Goal: Transaction & Acquisition: Purchase product/service

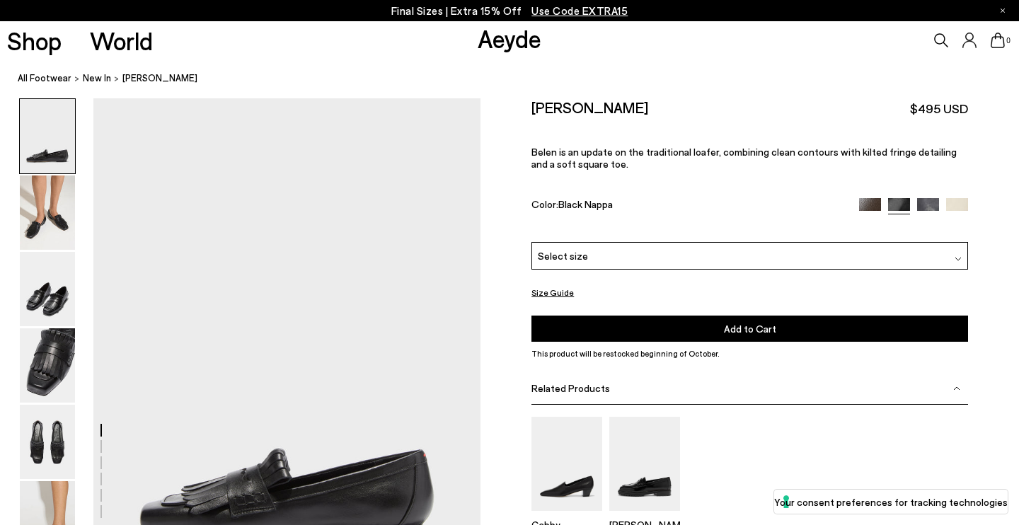
click at [892, 242] on div "Select size" at bounding box center [750, 256] width 437 height 28
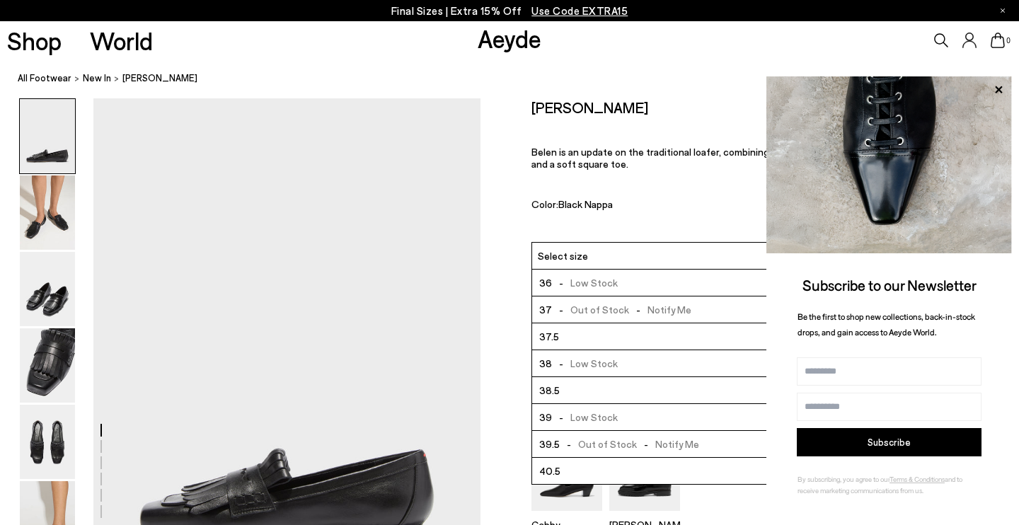
click at [557, 358] on span "-" at bounding box center [561, 364] width 18 height 12
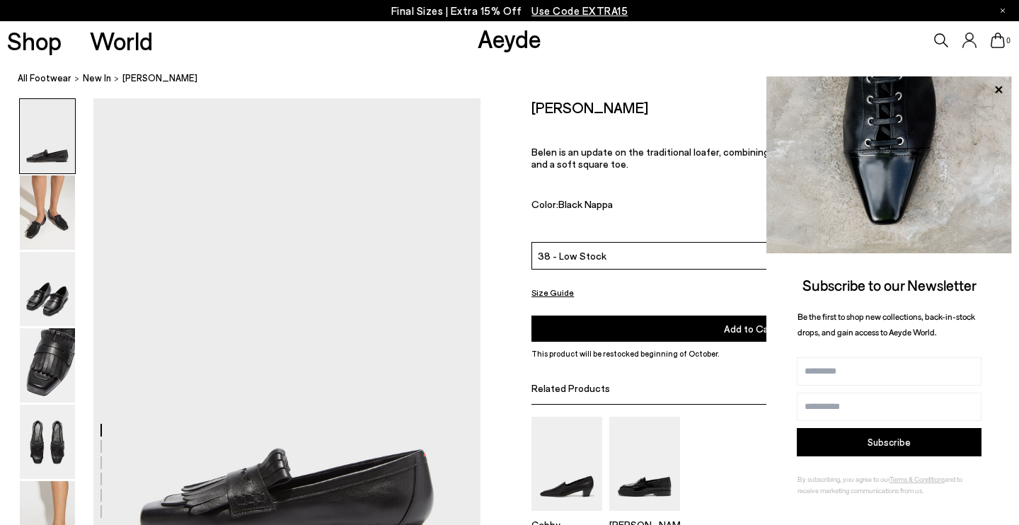
click at [648, 316] on button "Add to Cart Select a Size First" at bounding box center [750, 329] width 437 height 26
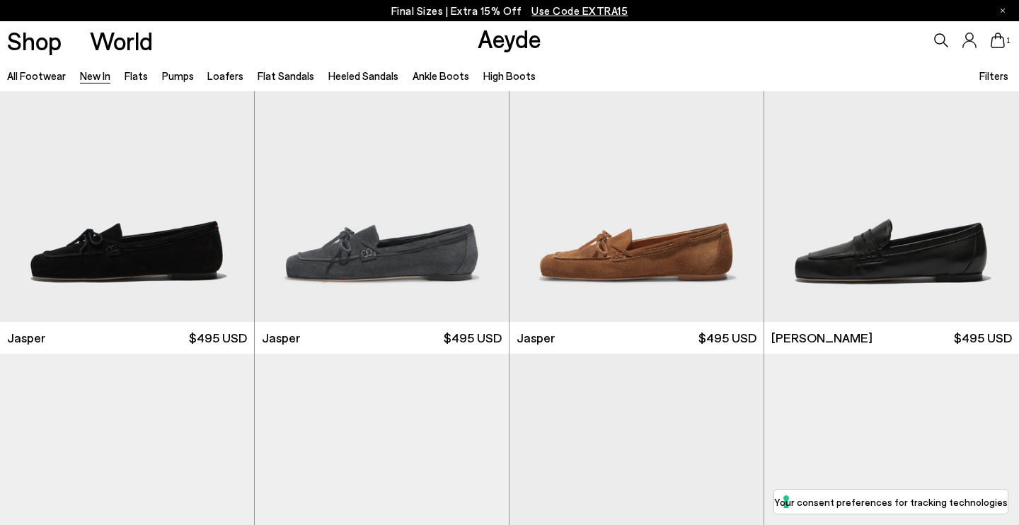
scroll to position [457, 0]
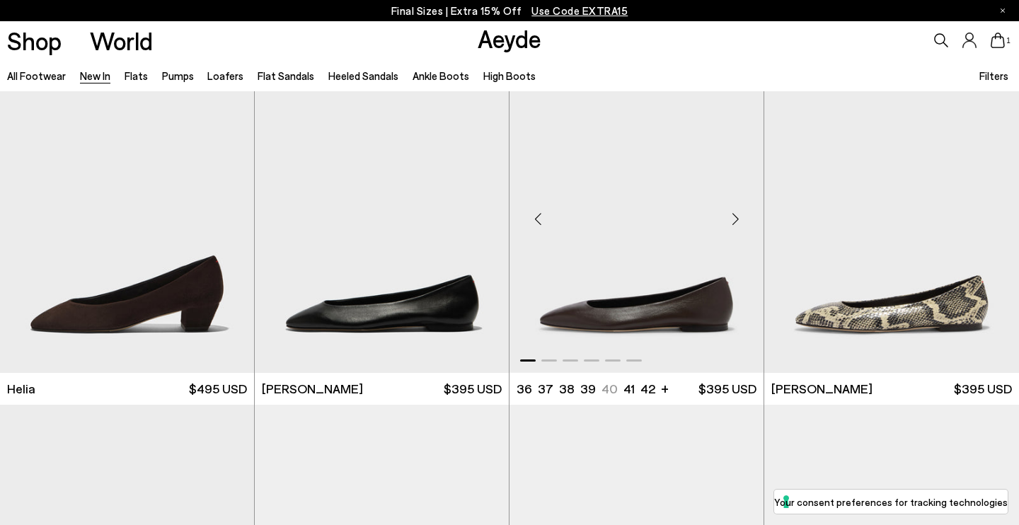
scroll to position [1455, 0]
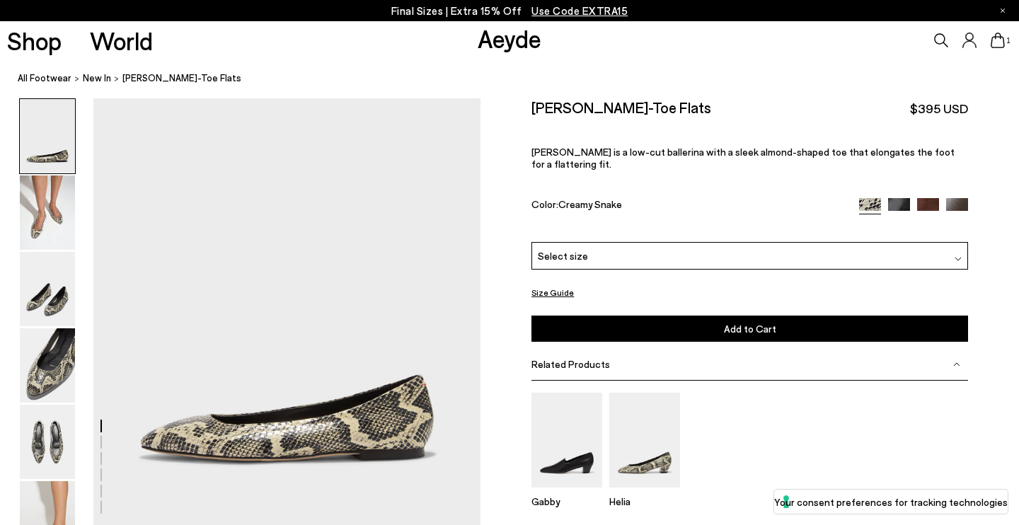
click at [801, 242] on div "Please Select a Color Creamy Snake Creamy Snake Black Nappa Moka Suede Moka Nap…" at bounding box center [750, 292] width 437 height 100
click at [794, 242] on div "Select size" at bounding box center [750, 256] width 437 height 28
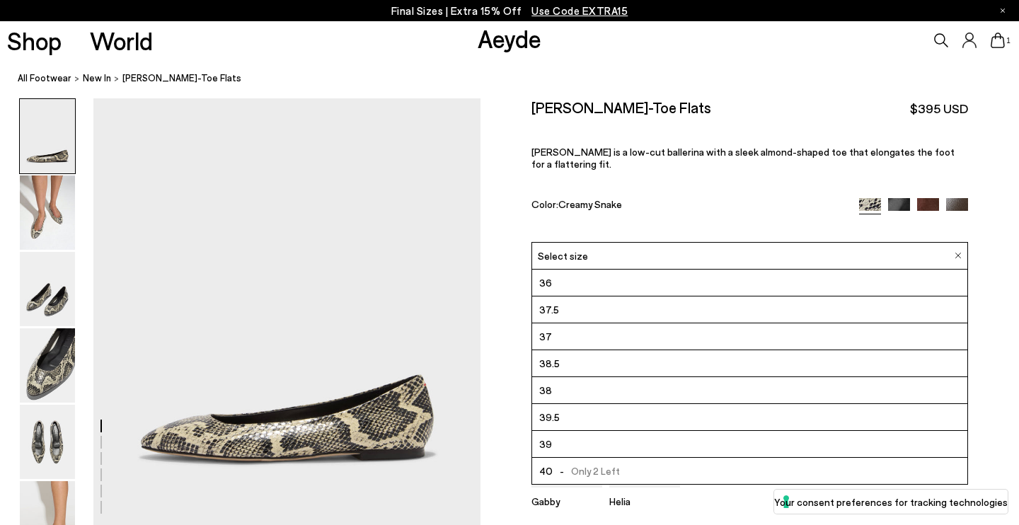
click at [587, 350] on li "38.5" at bounding box center [749, 363] width 435 height 27
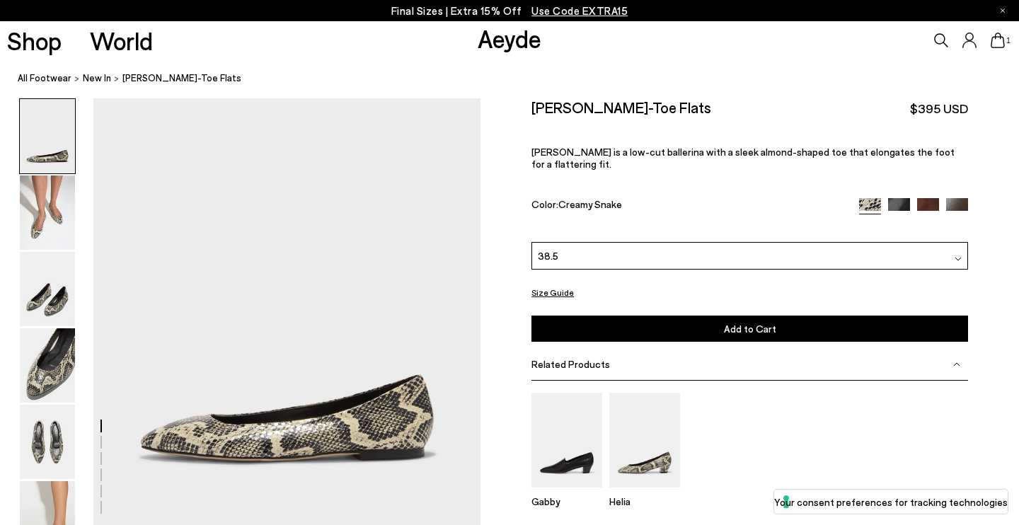
click at [623, 316] on button "Add to Cart Select a Size First" at bounding box center [750, 329] width 437 height 26
